Goal: Transaction & Acquisition: Purchase product/service

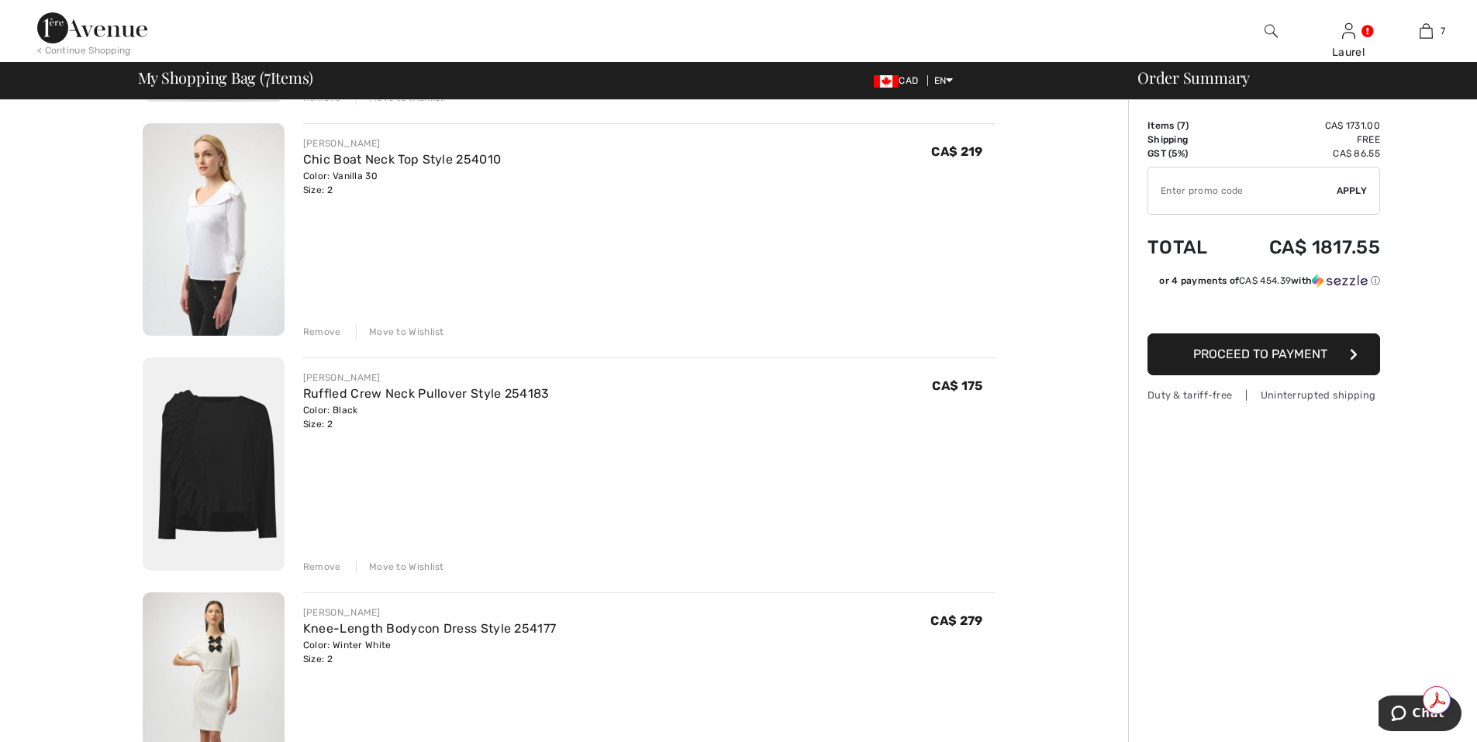
scroll to position [465, 0]
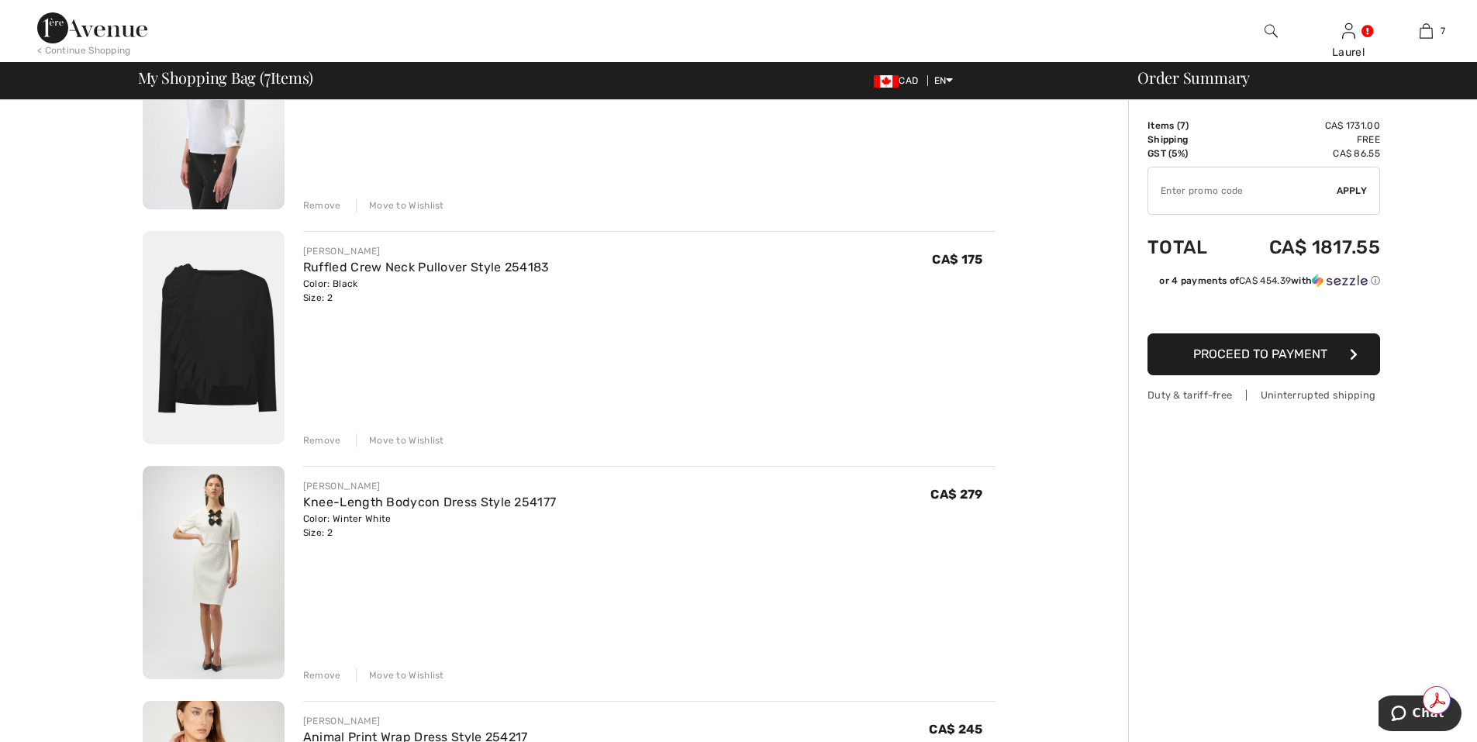
click at [322, 442] on div "Remove" at bounding box center [322, 440] width 38 height 14
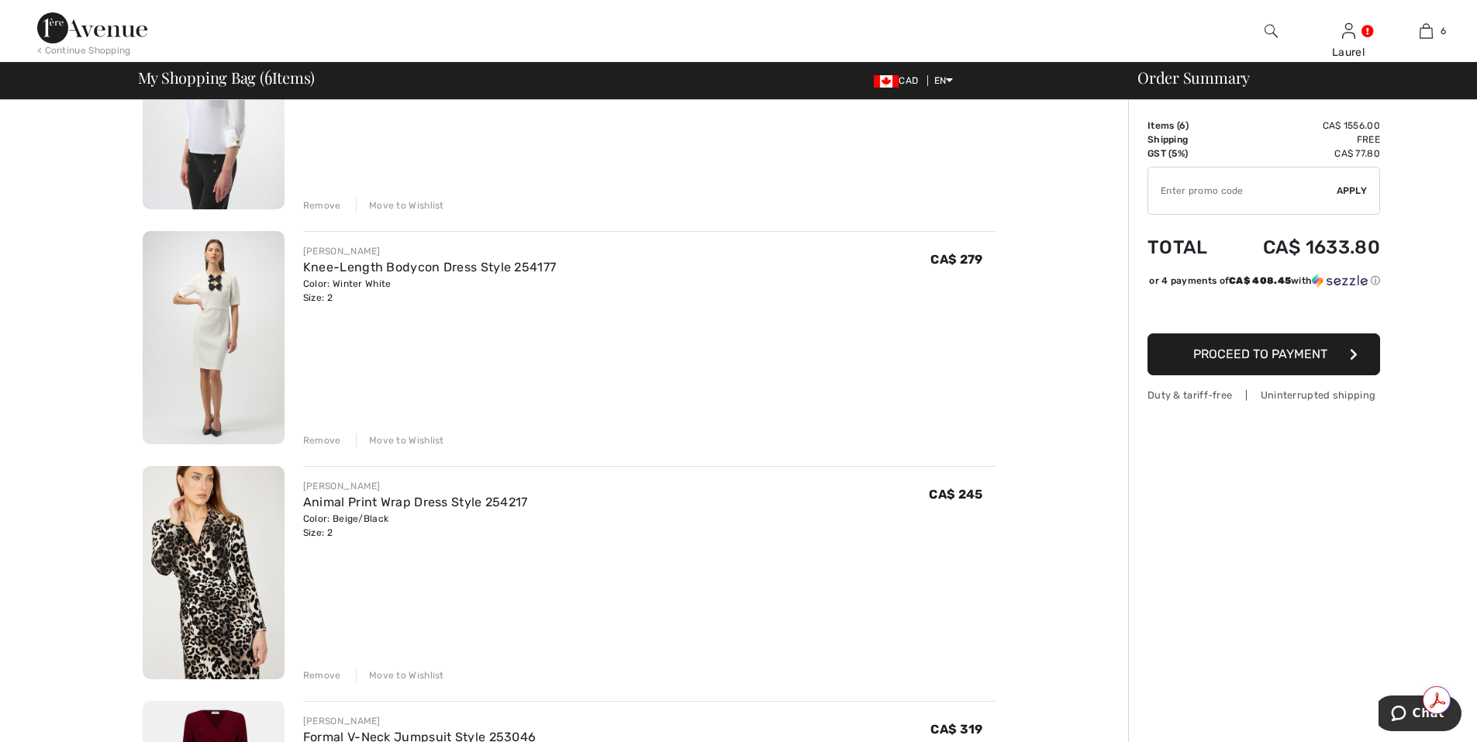
click at [321, 440] on div "Remove" at bounding box center [322, 440] width 38 height 14
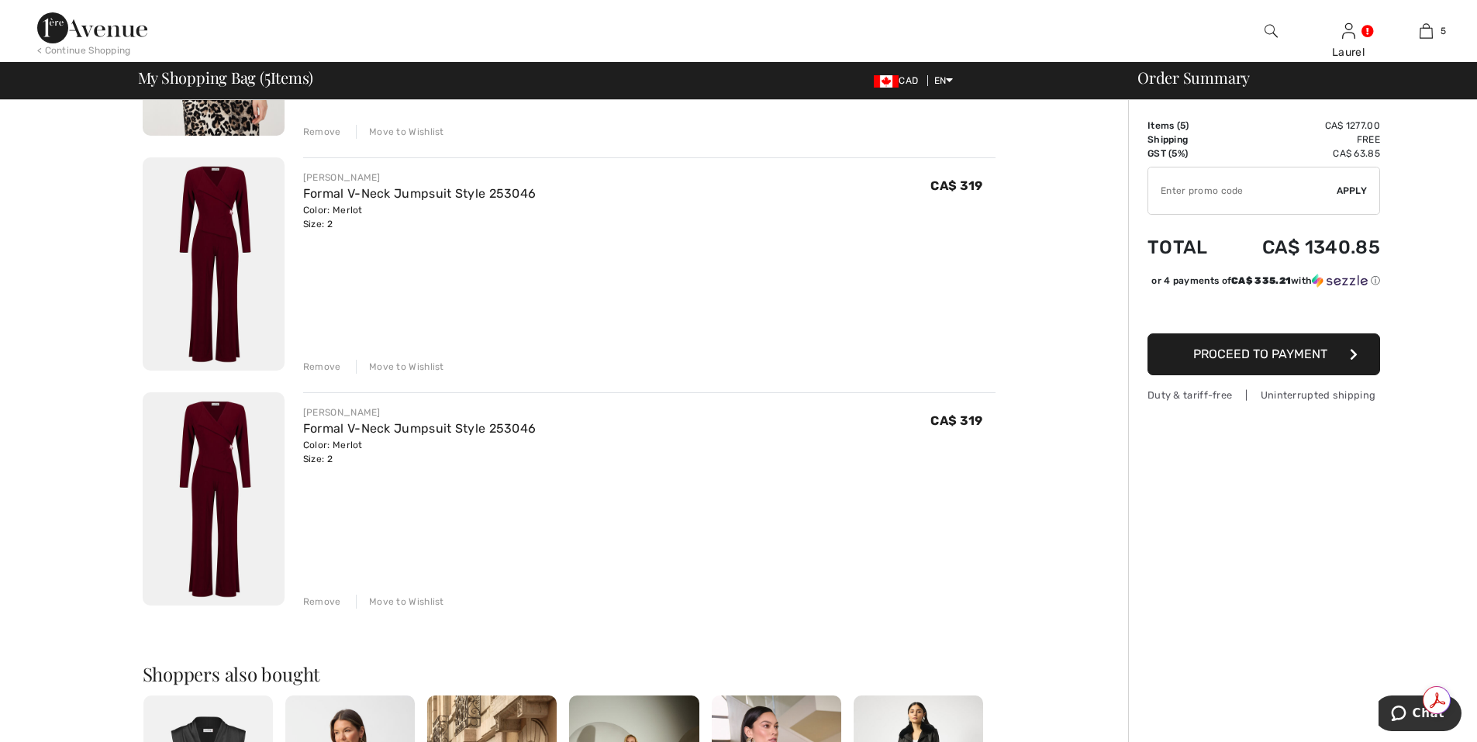
scroll to position [775, 0]
click at [321, 601] on div "Remove" at bounding box center [322, 600] width 38 height 14
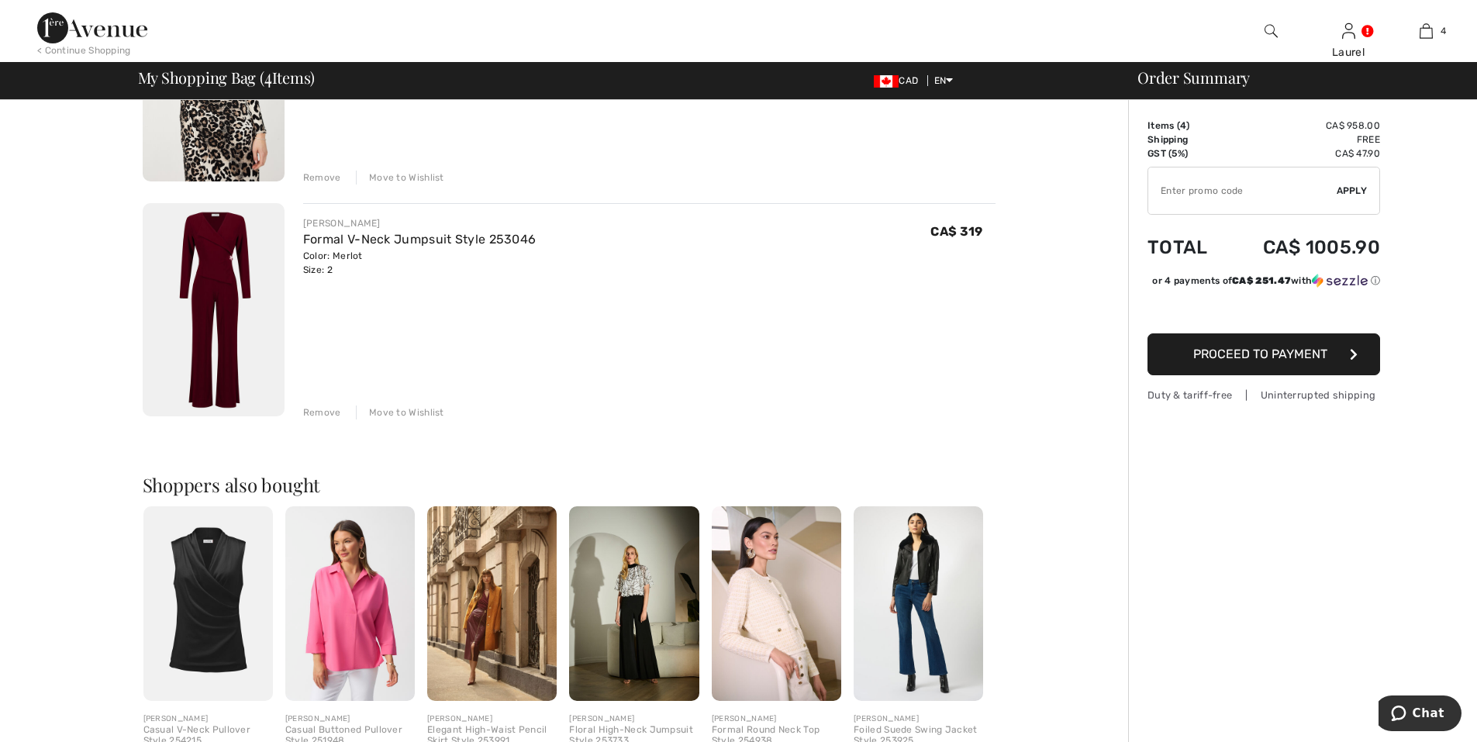
scroll to position [543, 0]
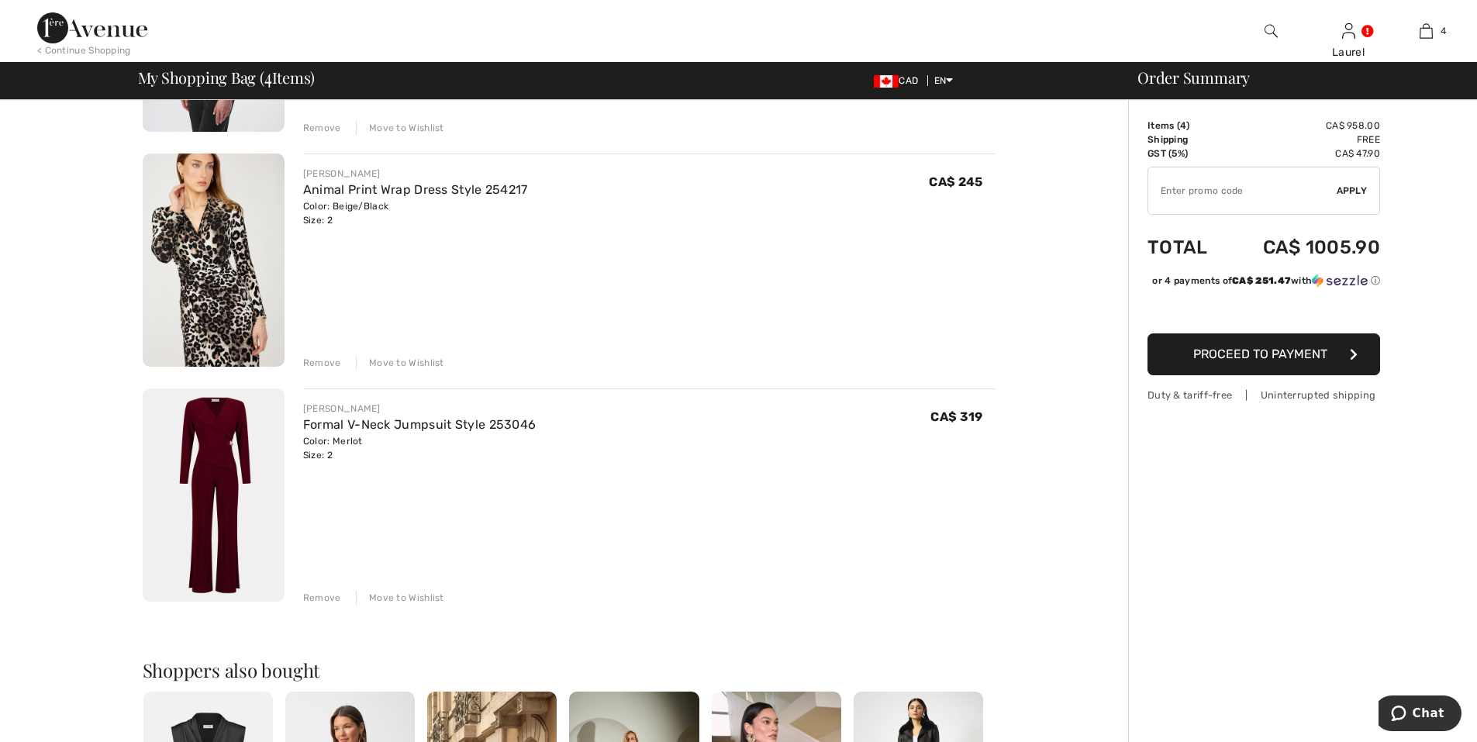
click at [315, 364] on div "Remove" at bounding box center [322, 363] width 38 height 14
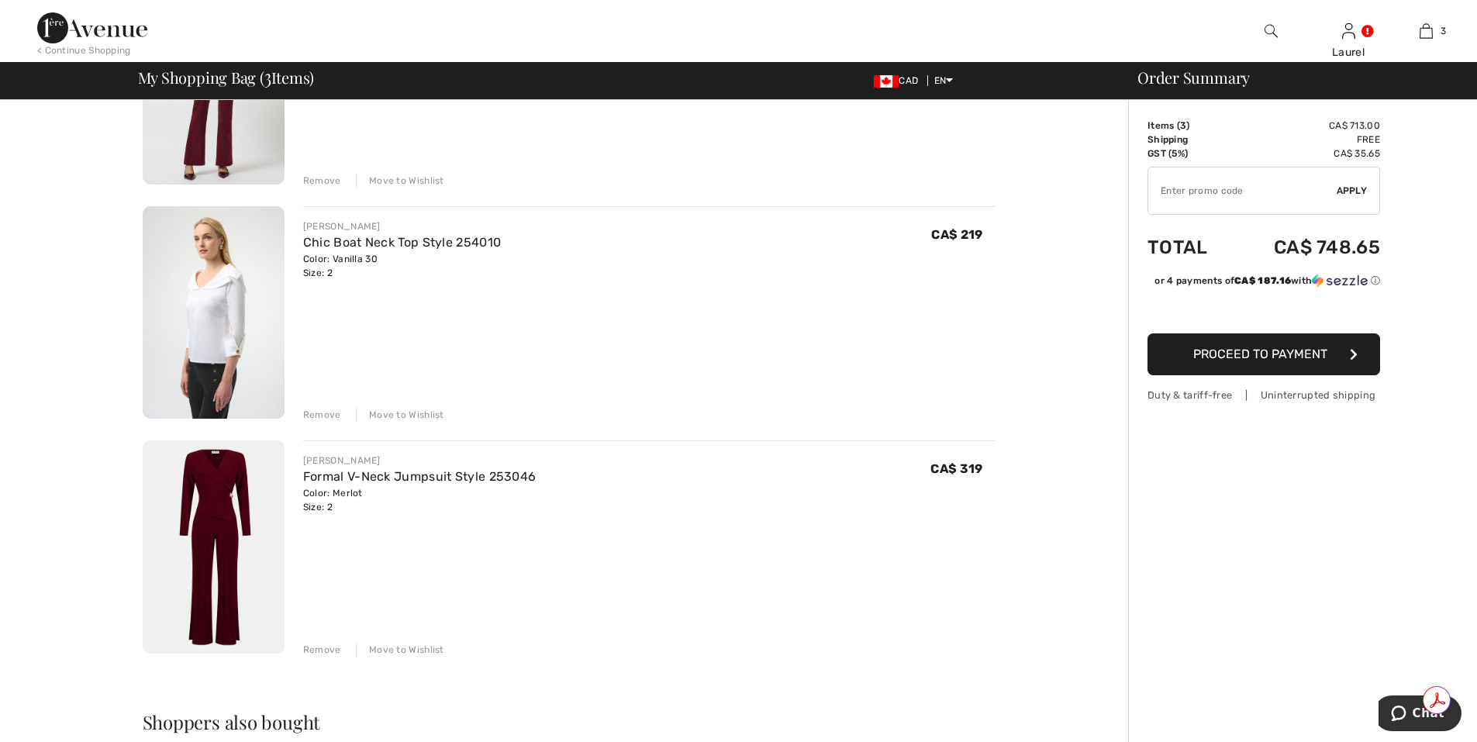
scroll to position [0, 0]
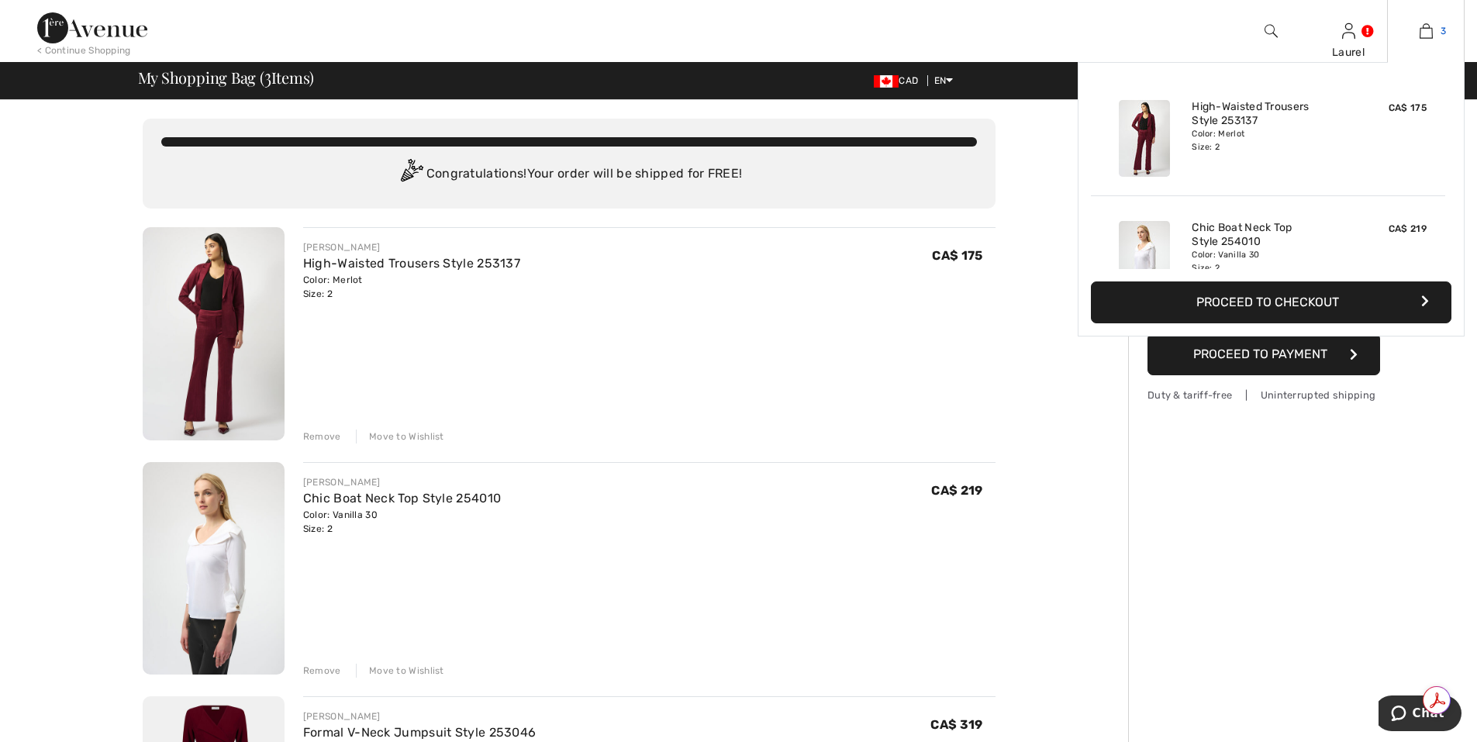
click at [1446, 34] on link "3" at bounding box center [1426, 31] width 76 height 19
click at [1426, 35] on img at bounding box center [1425, 31] width 13 height 19
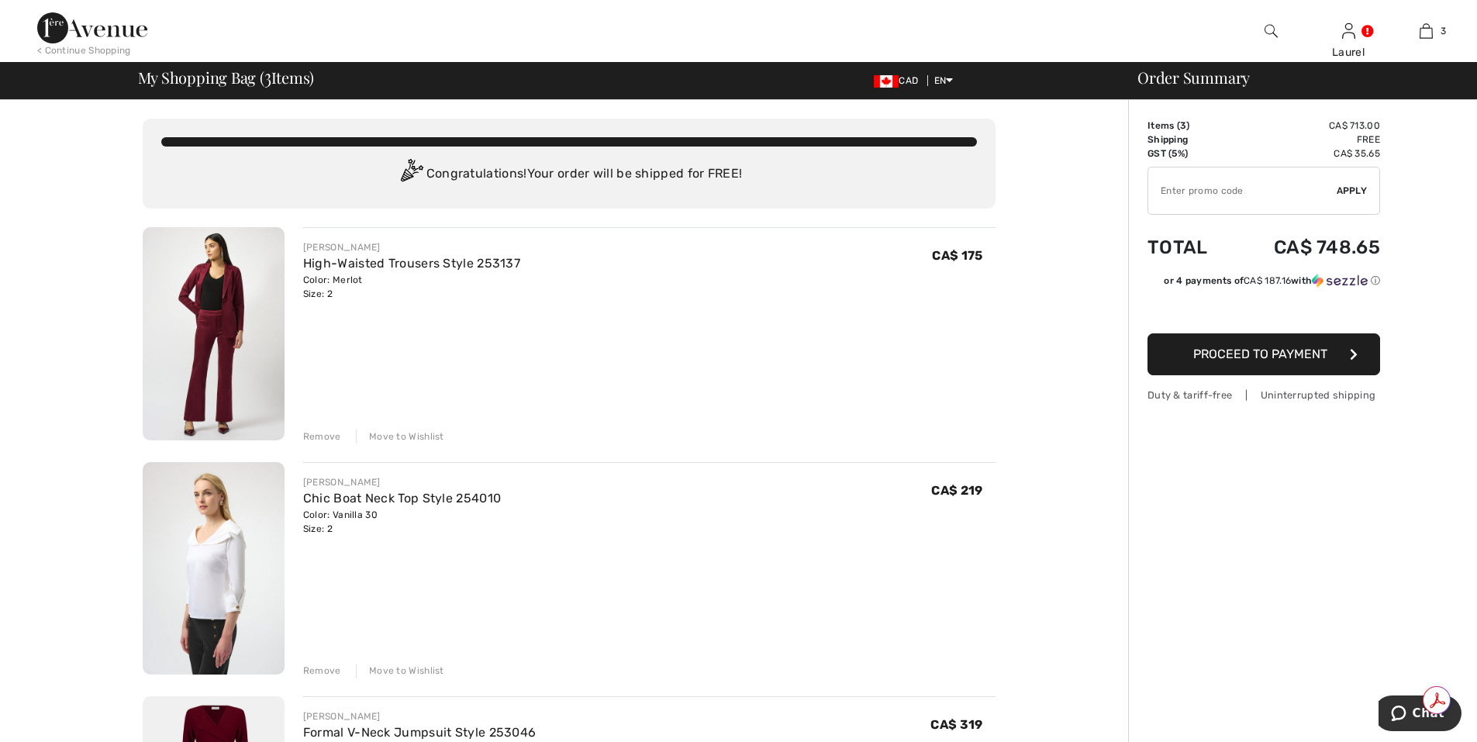
click at [324, 433] on div "Remove" at bounding box center [322, 436] width 38 height 14
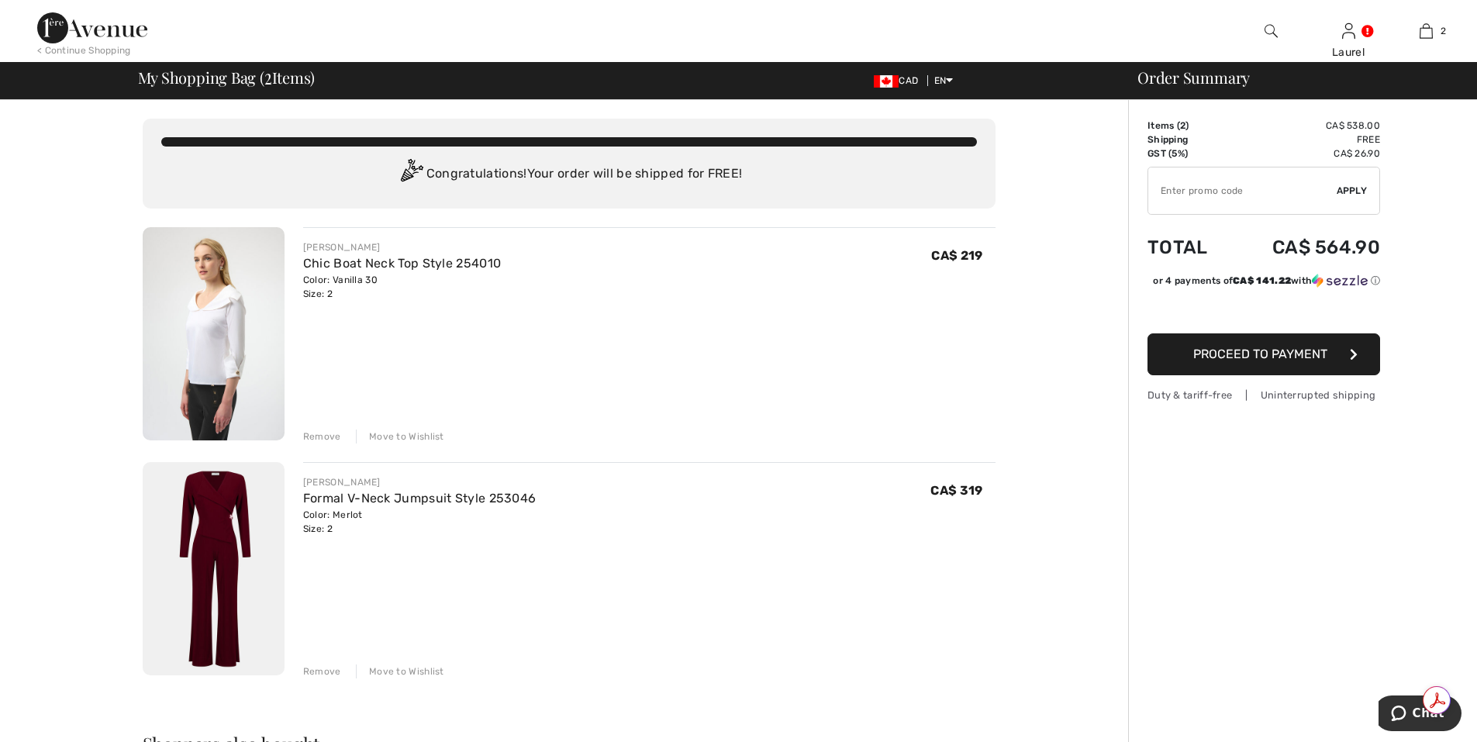
click at [325, 440] on div "Remove" at bounding box center [322, 436] width 38 height 14
